Goal: Task Accomplishment & Management: Use online tool/utility

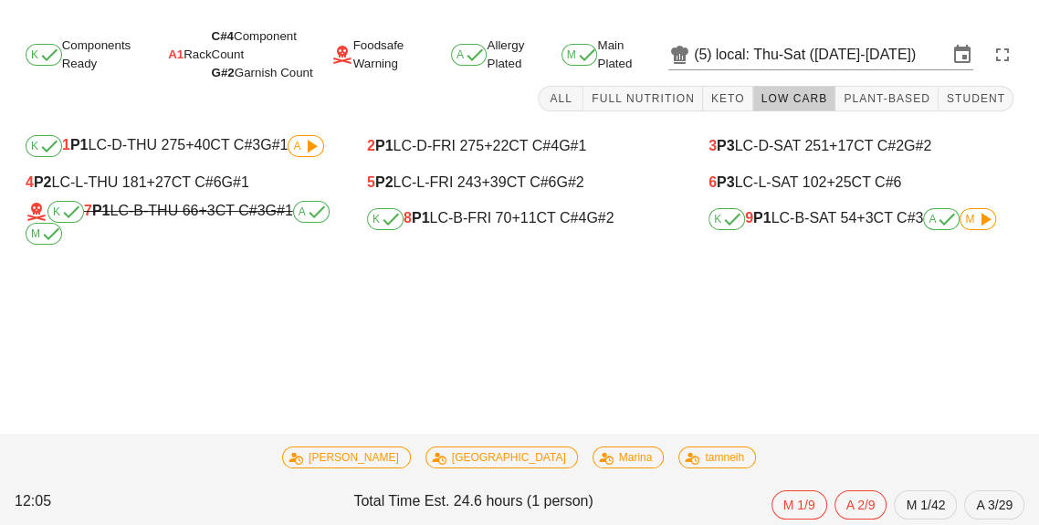
click at [971, 214] on span "M" at bounding box center [978, 219] width 26 height 11
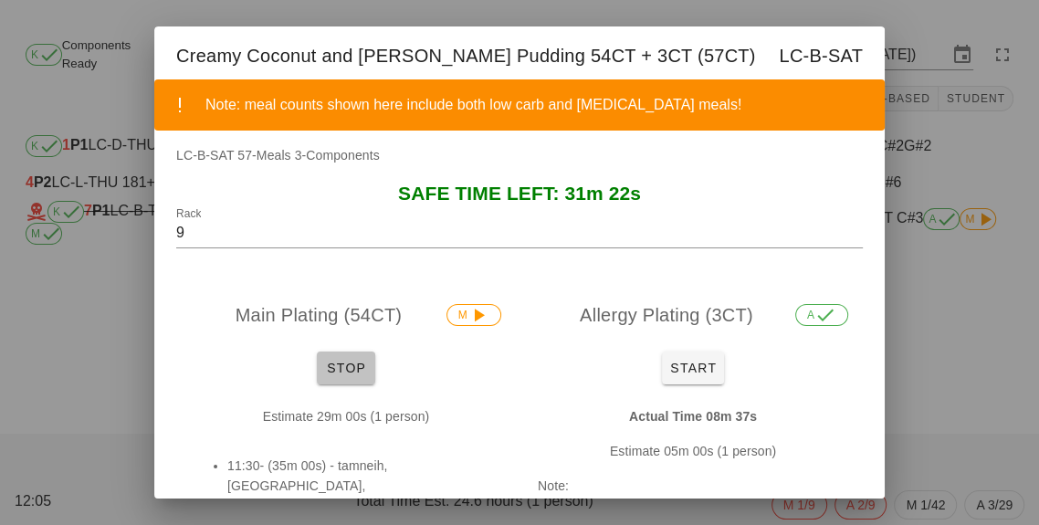
click at [346, 368] on span "Stop" at bounding box center [346, 368] width 44 height 15
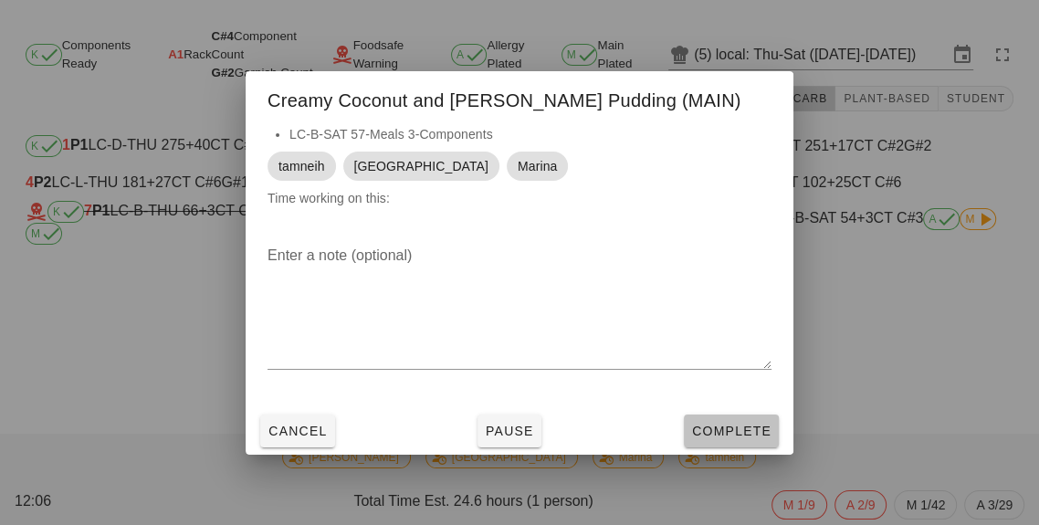
click at [747, 443] on button "Complete" at bounding box center [731, 430] width 95 height 33
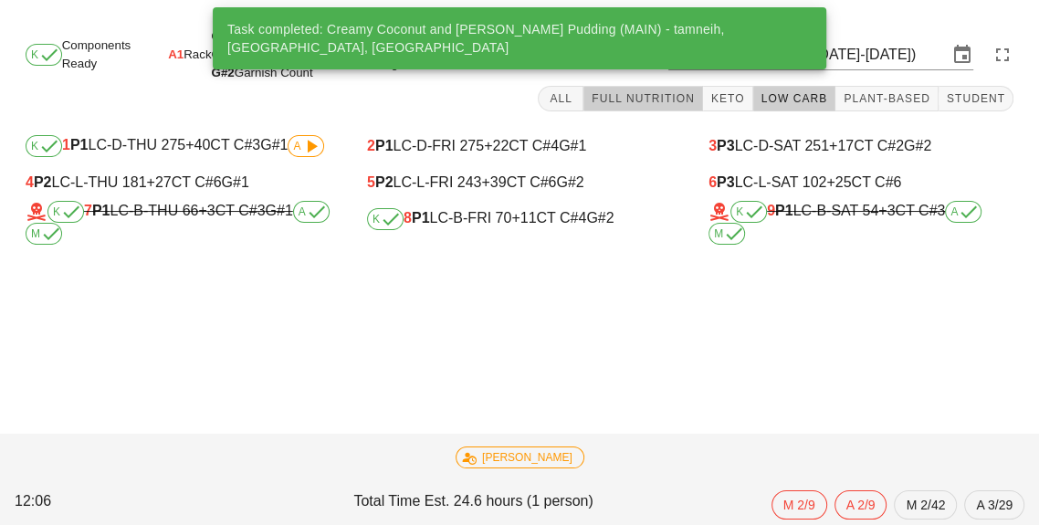
click at [635, 107] on button "Full Nutrition" at bounding box center [643, 99] width 120 height 26
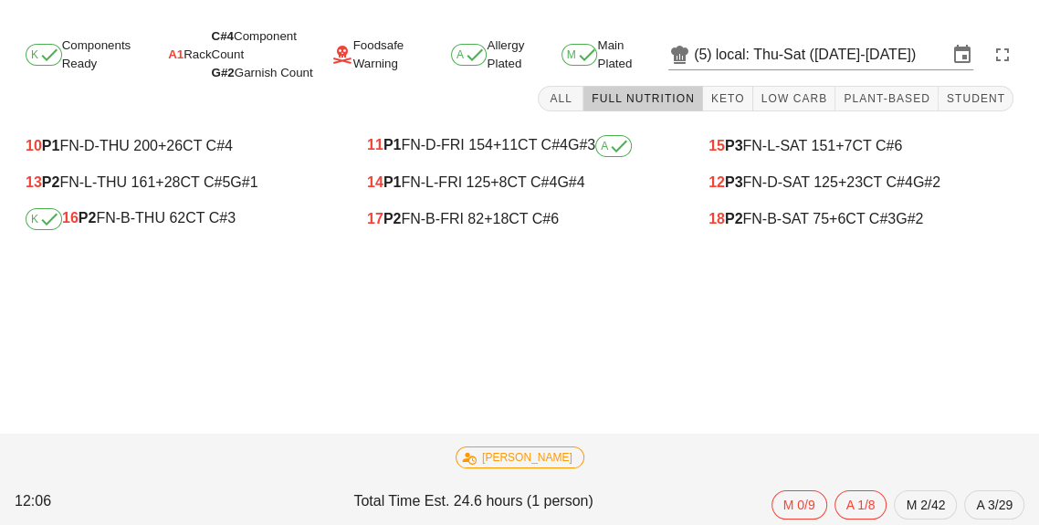
click at [191, 218] on div "K 16 P2 FN-B-THU 62 CT C#3" at bounding box center [178, 219] width 305 height 22
type input "16"
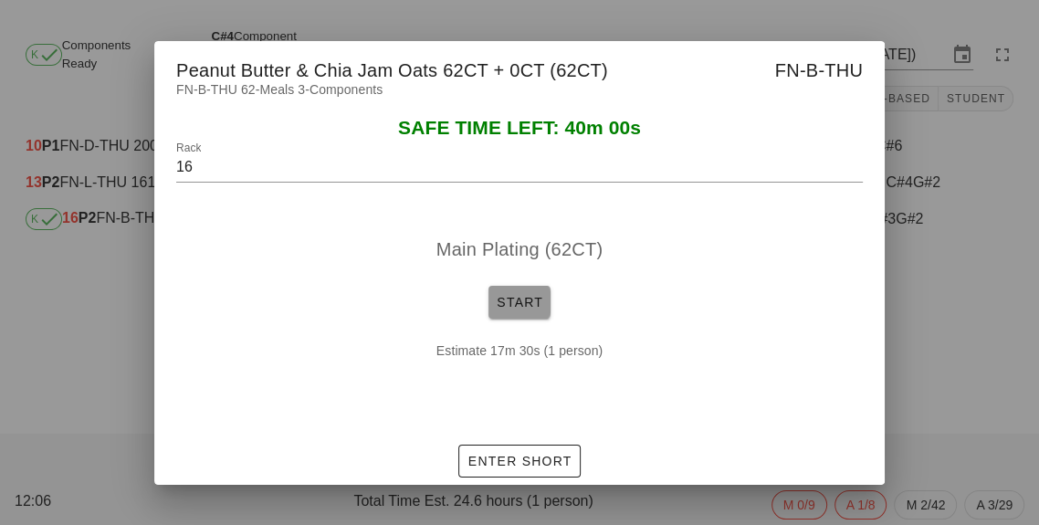
click at [507, 295] on span "Start" at bounding box center [519, 302] width 47 height 15
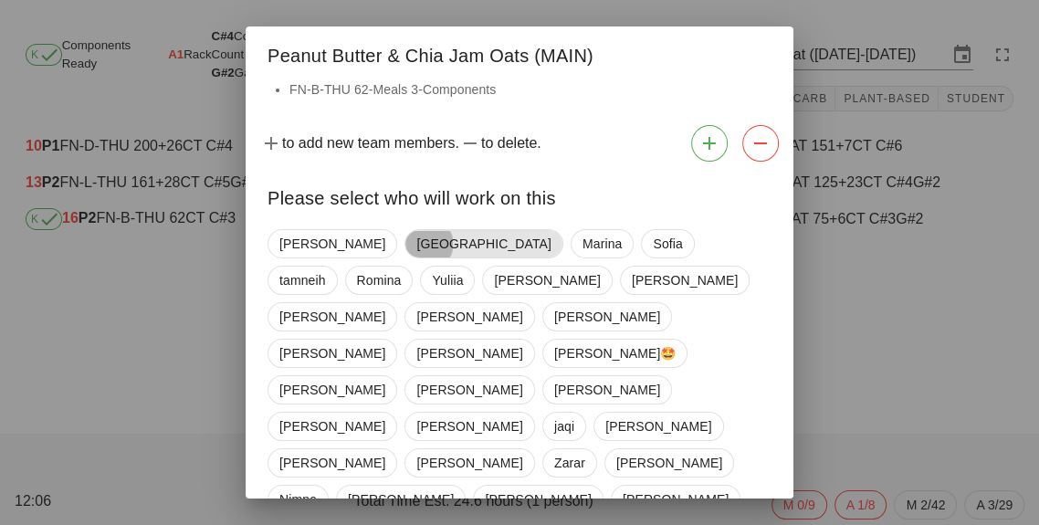
click at [416, 241] on span "[GEOGRAPHIC_DATA]" at bounding box center [483, 243] width 134 height 27
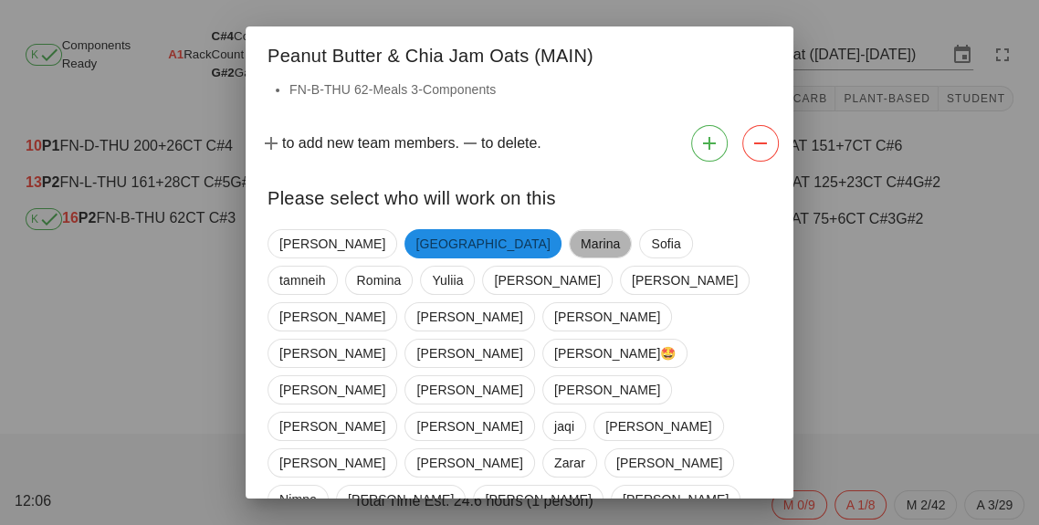
click at [580, 249] on span "Marina" at bounding box center [599, 243] width 39 height 27
click at [326, 267] on span "tamneih" at bounding box center [302, 280] width 47 height 27
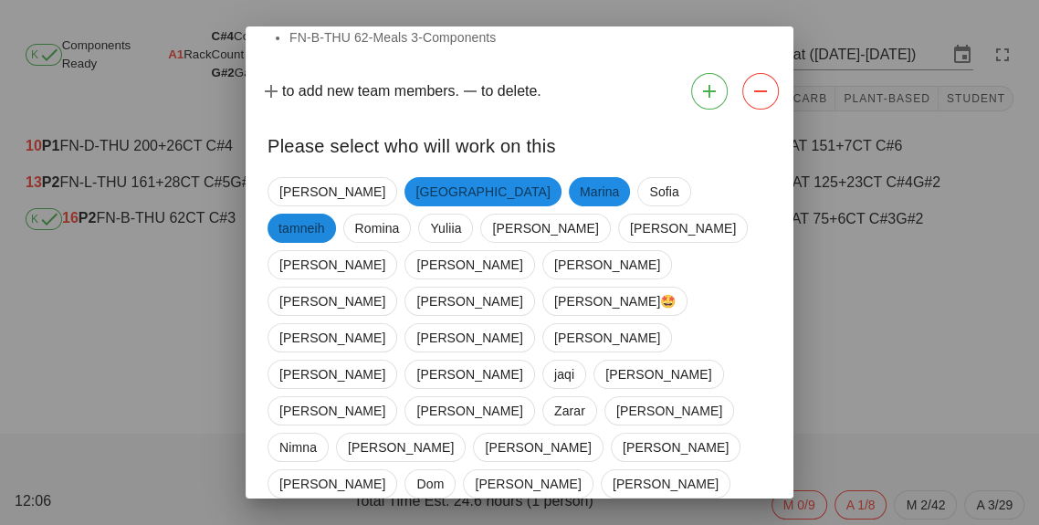
scroll to position [88, 0]
